Goal: Task Accomplishment & Management: Use online tool/utility

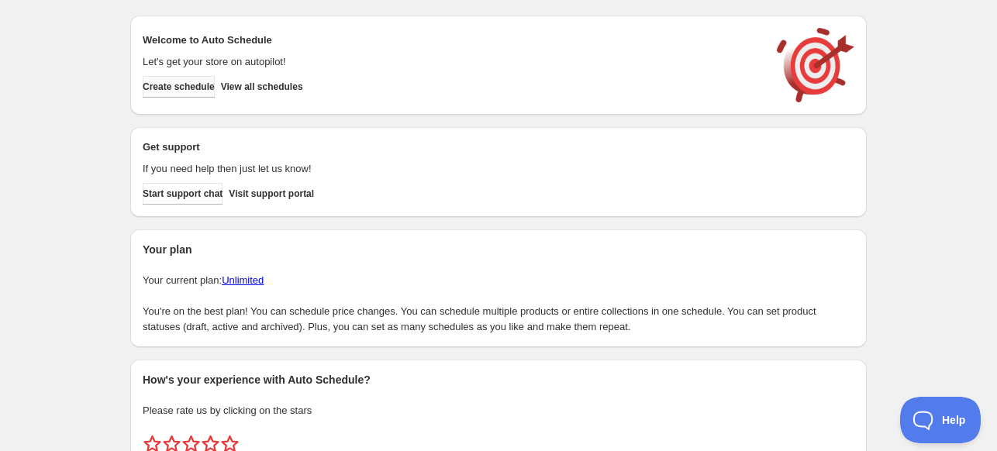
click at [174, 85] on span "Create schedule" at bounding box center [179, 87] width 72 height 12
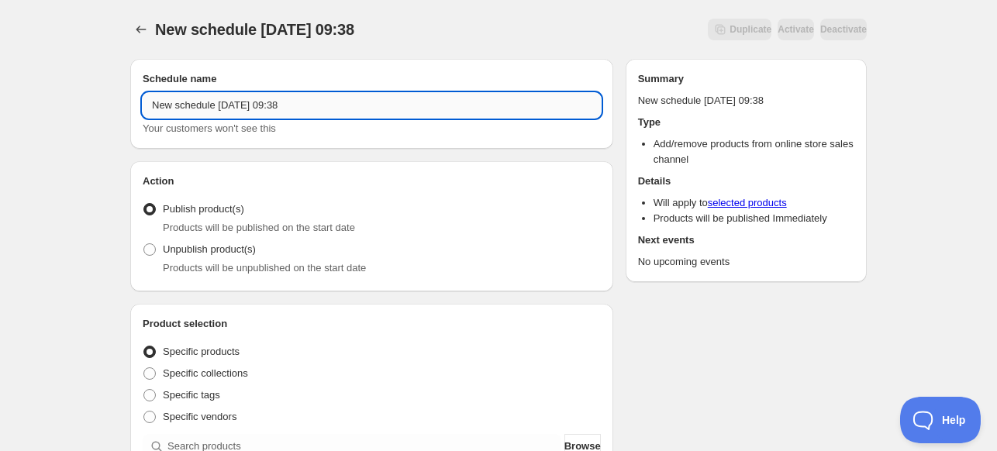
click at [442, 114] on input "New schedule [DATE] 09:38" at bounding box center [372, 105] width 458 height 25
type input "[DATE] Diamond Retailer unpublish"
click at [212, 250] on span "Unpublish product(s)" at bounding box center [209, 249] width 93 height 12
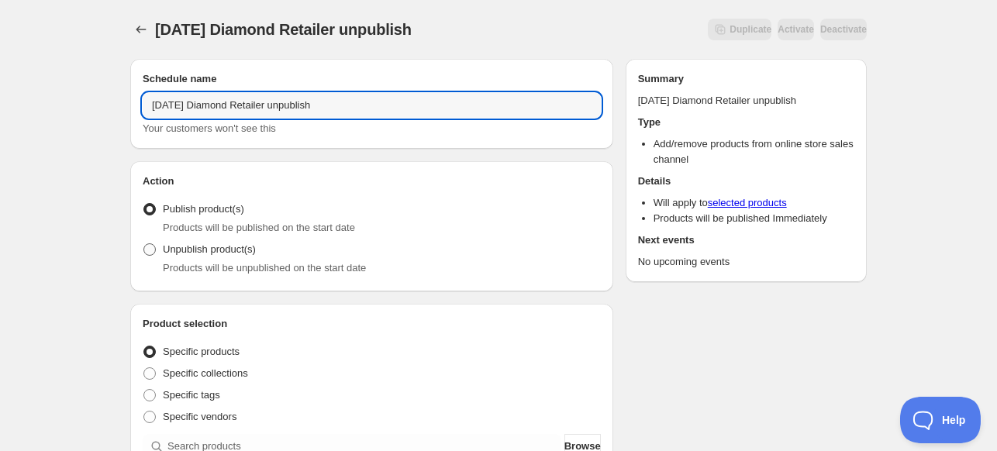
click at [144, 244] on input "Unpublish product(s)" at bounding box center [143, 243] width 1 height 1
radio input "true"
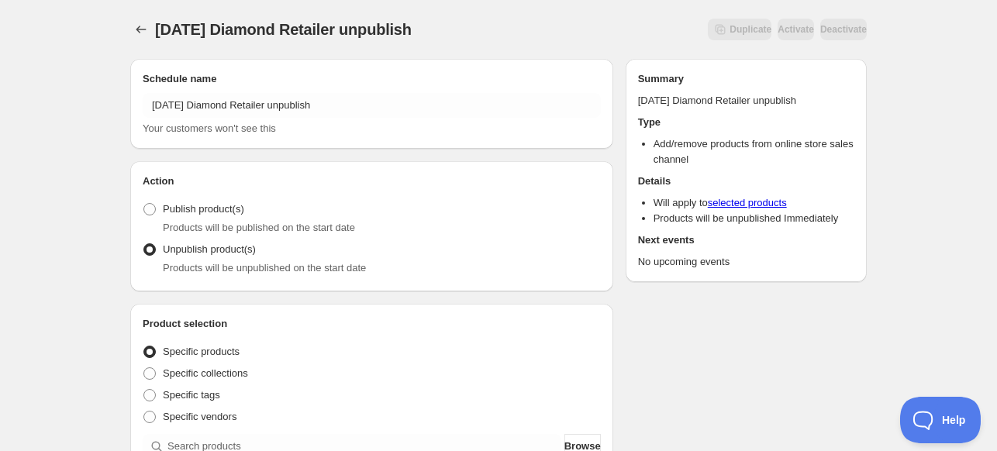
scroll to position [78, 0]
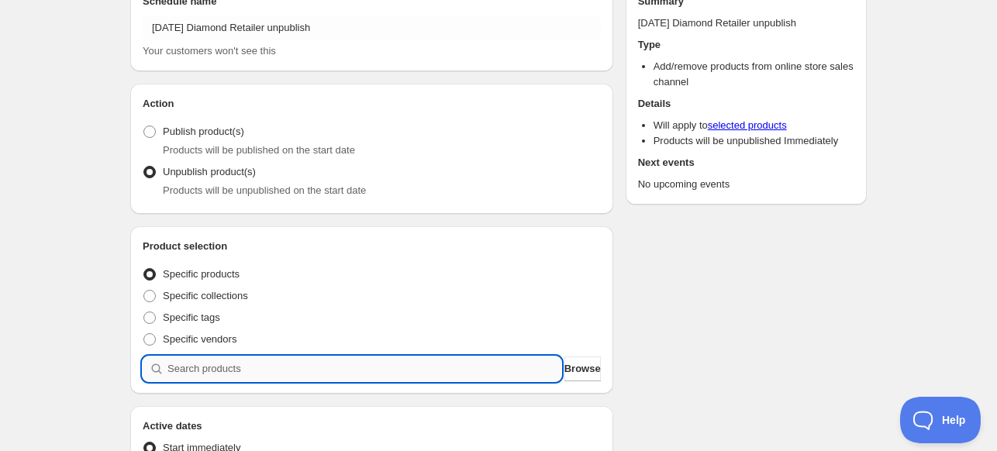
click at [337, 360] on input "search" at bounding box center [364, 369] width 394 height 25
type input "2"
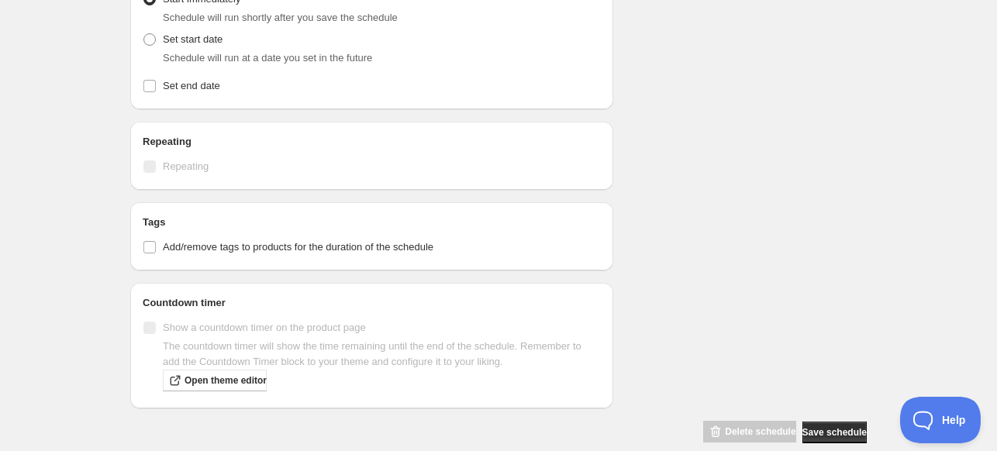
scroll to position [775, 0]
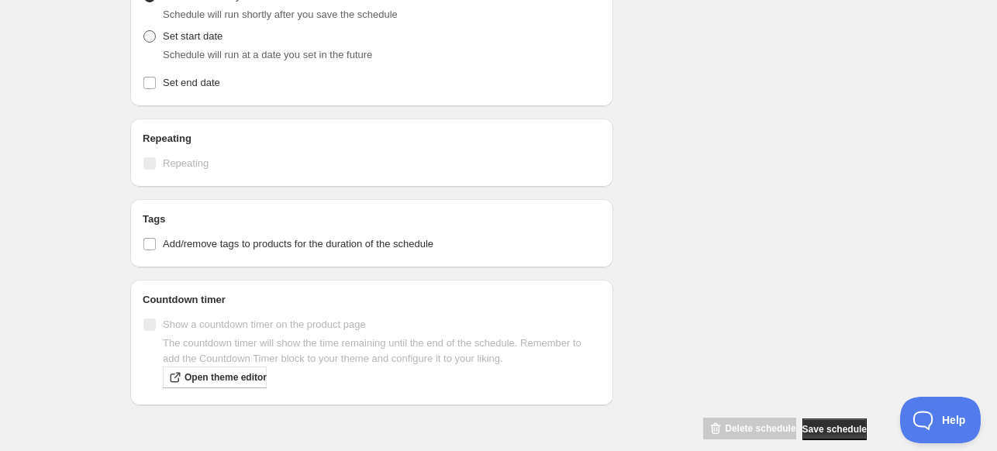
click at [209, 43] on span "Set start date" at bounding box center [193, 37] width 60 height 16
click at [144, 31] on input "Set start date" at bounding box center [143, 30] width 1 height 1
radio input "true"
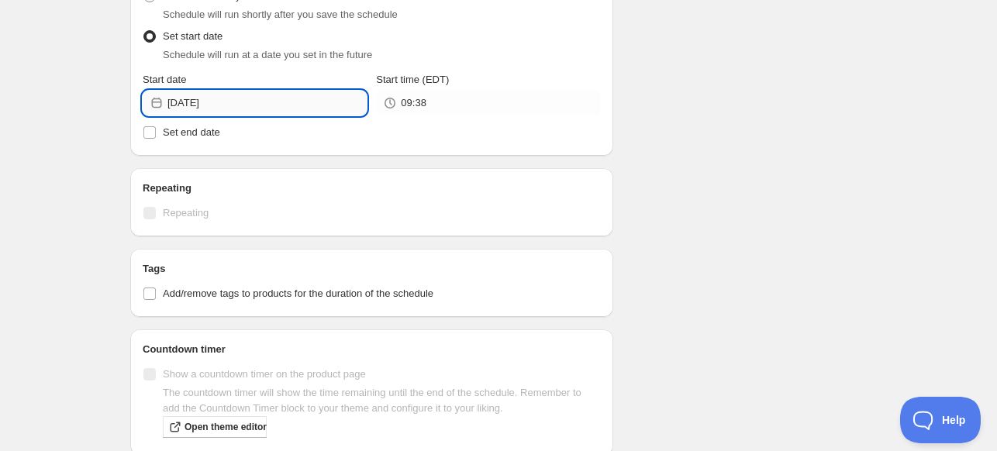
click at [281, 105] on input "[DATE]" at bounding box center [266, 103] width 199 height 25
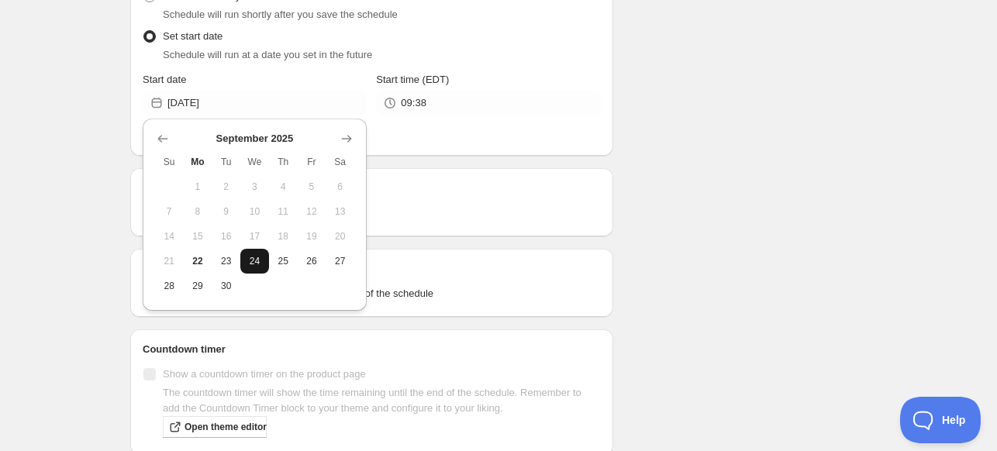
click at [251, 262] on span "24" at bounding box center [255, 261] width 16 height 12
type input "[DATE]"
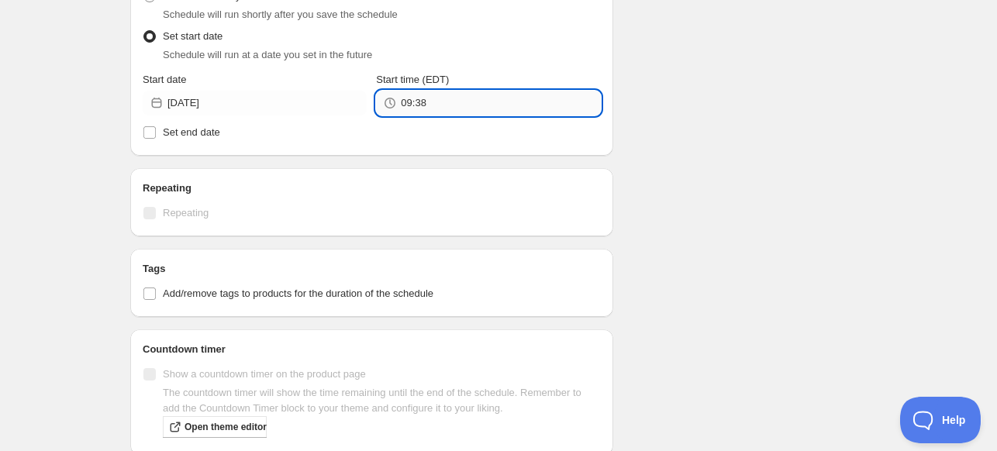
click at [467, 98] on input "09:38" at bounding box center [500, 103] width 199 height 25
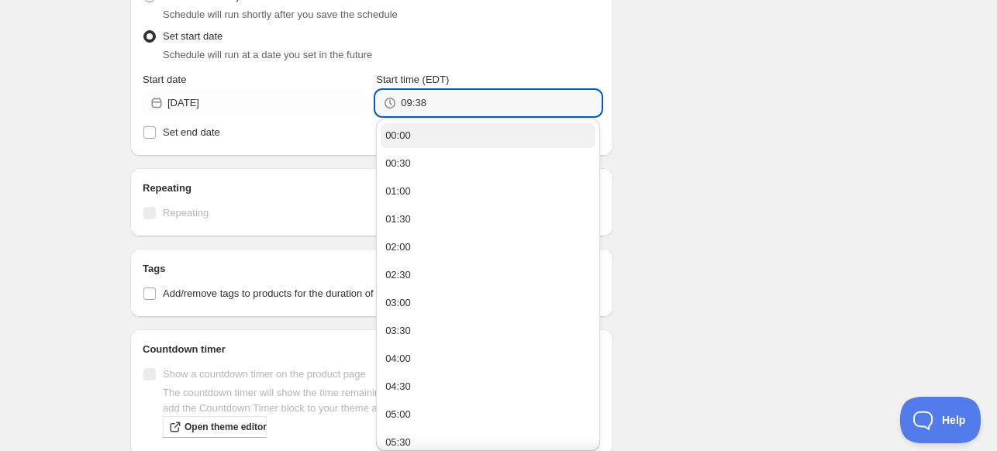
click at [457, 147] on button "00:00" at bounding box center [488, 135] width 215 height 25
type input "00:00"
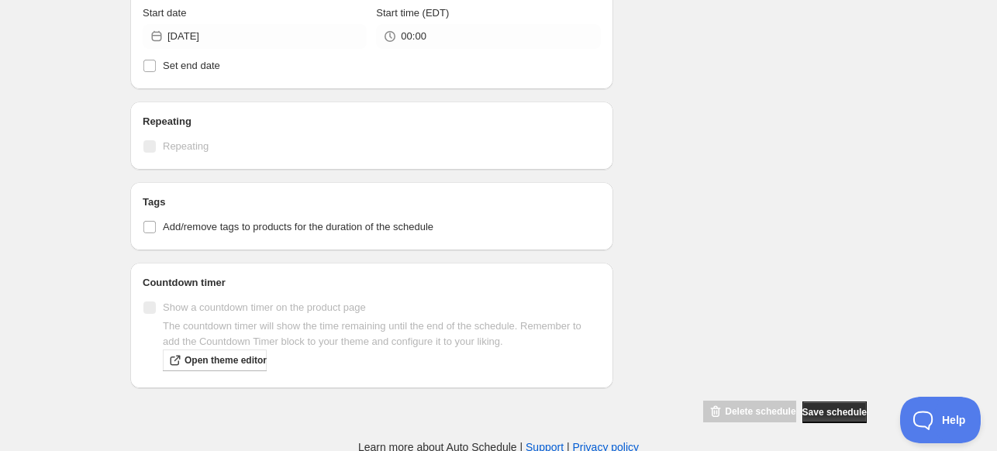
scroll to position [843, 0]
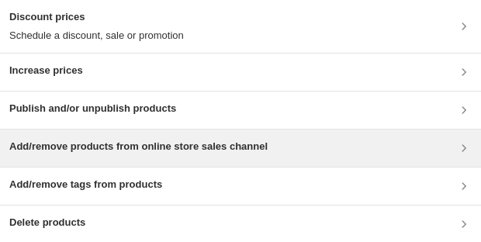
click at [101, 154] on div "Add/remove products from online store sales channel" at bounding box center [138, 148] width 258 height 19
